Goal: Task Accomplishment & Management: Manage account settings

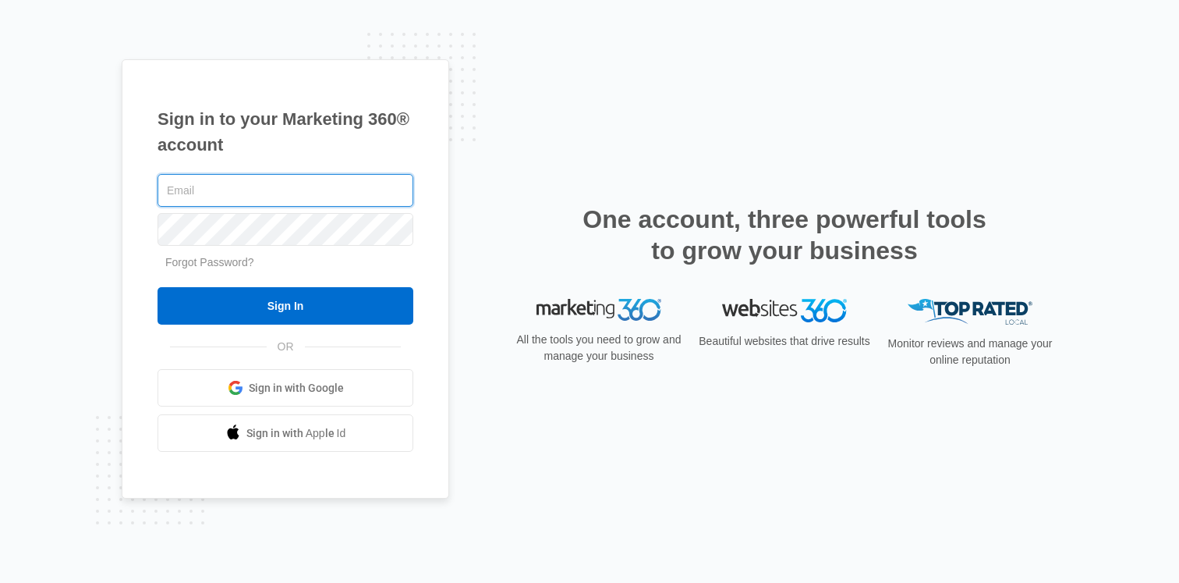
type input "[EMAIL_ADDRESS][DOMAIN_NAME]"
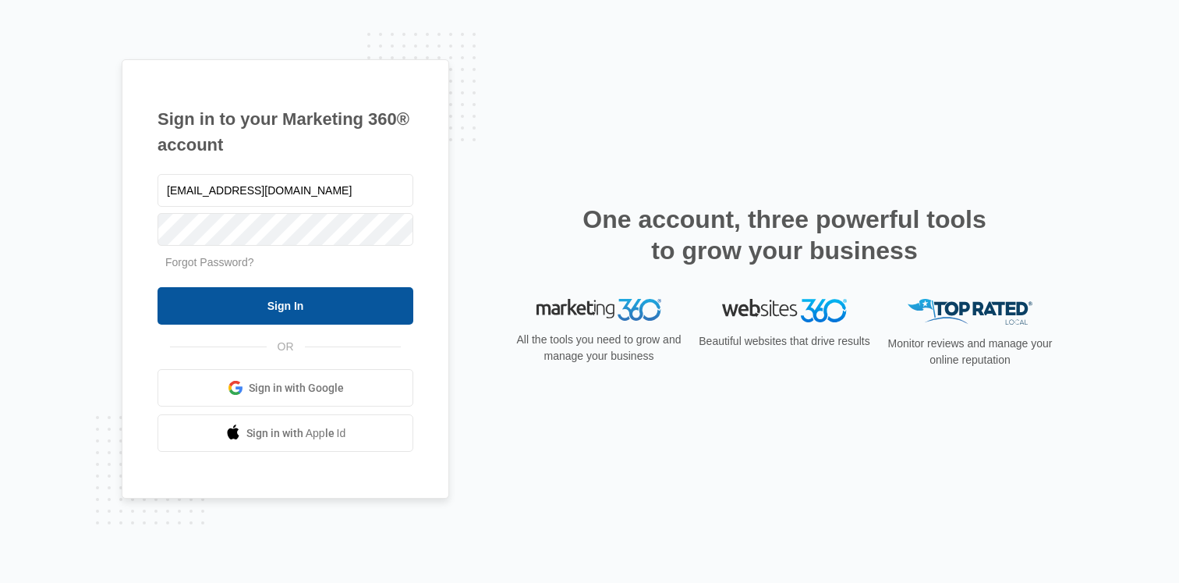
click at [321, 302] on input "Sign In" at bounding box center [286, 305] width 256 height 37
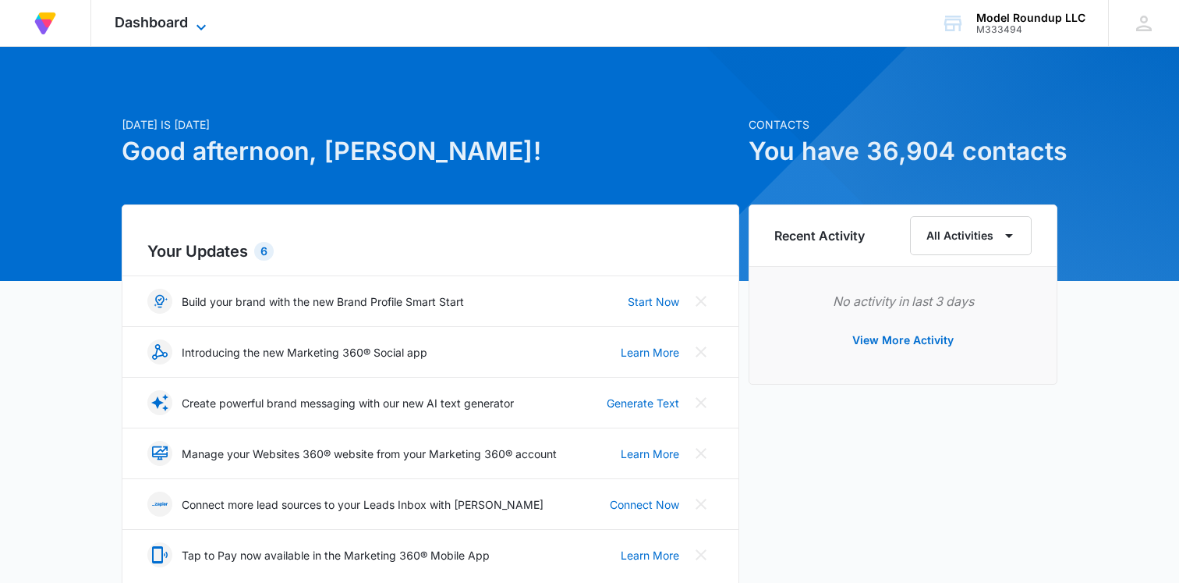
click at [163, 15] on span "Dashboard" at bounding box center [151, 22] width 73 height 16
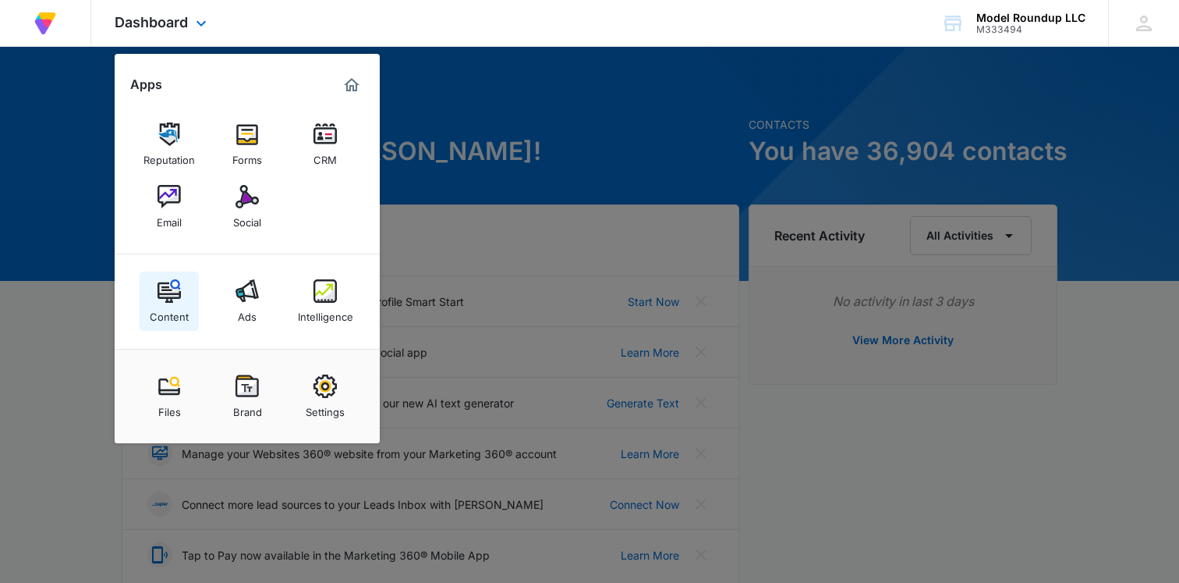
click at [171, 303] on img at bounding box center [169, 290] width 23 height 23
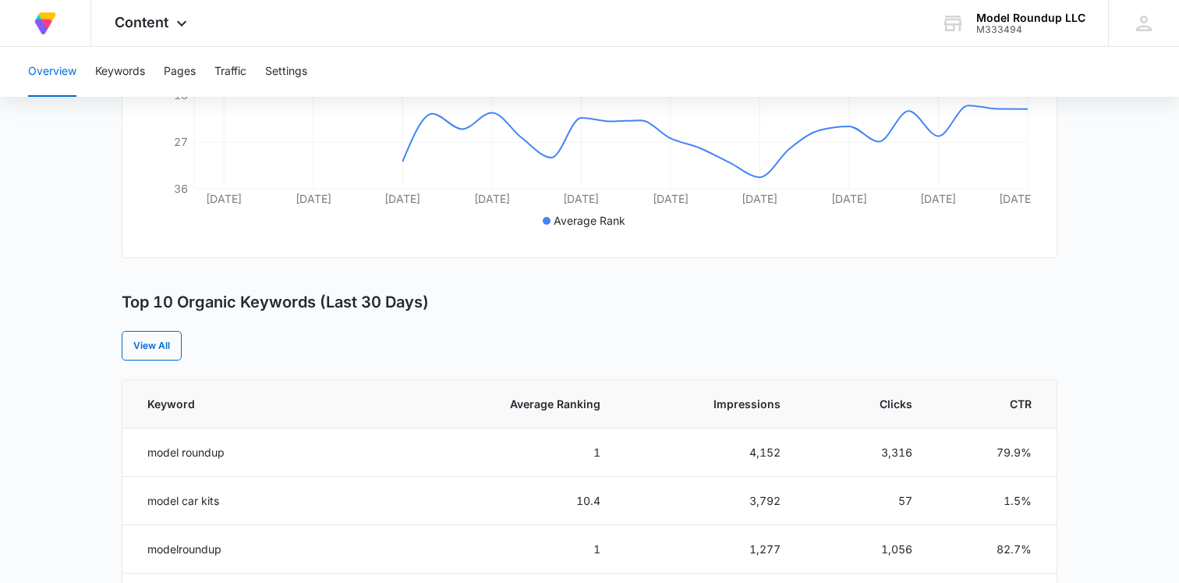
scroll to position [516, 0]
